Goal: Task Accomplishment & Management: Use online tool/utility

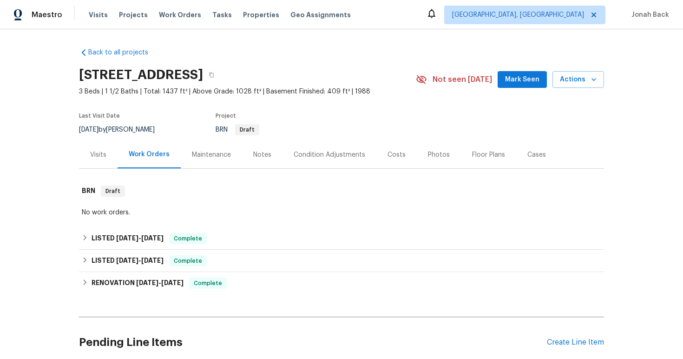
click at [34, 3] on div "Maestro Visits Projects Work Orders Tasks Properties Geo Assignments [GEOGRAPHI…" at bounding box center [341, 14] width 683 height 29
click at [36, 10] on div "Maestro" at bounding box center [31, 15] width 62 height 19
